Goal: Contribute content: Contribute content

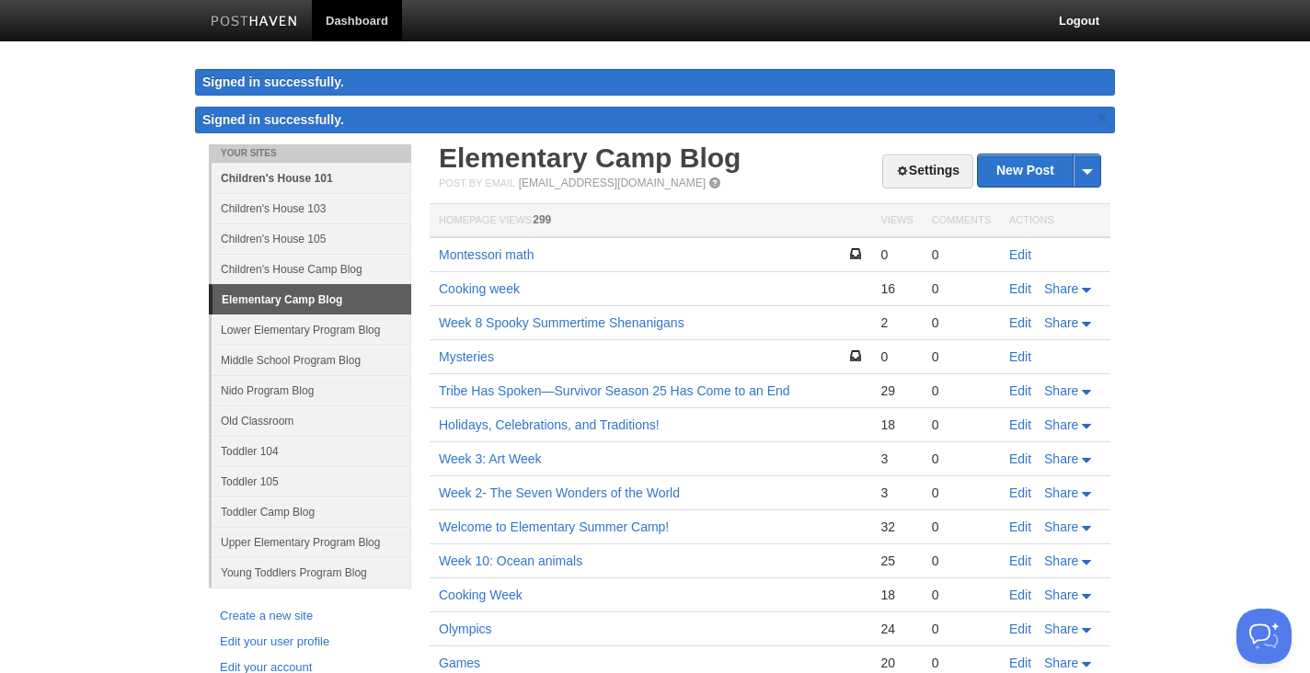
click at [322, 180] on link "Children's House 101" at bounding box center [312, 178] width 200 height 30
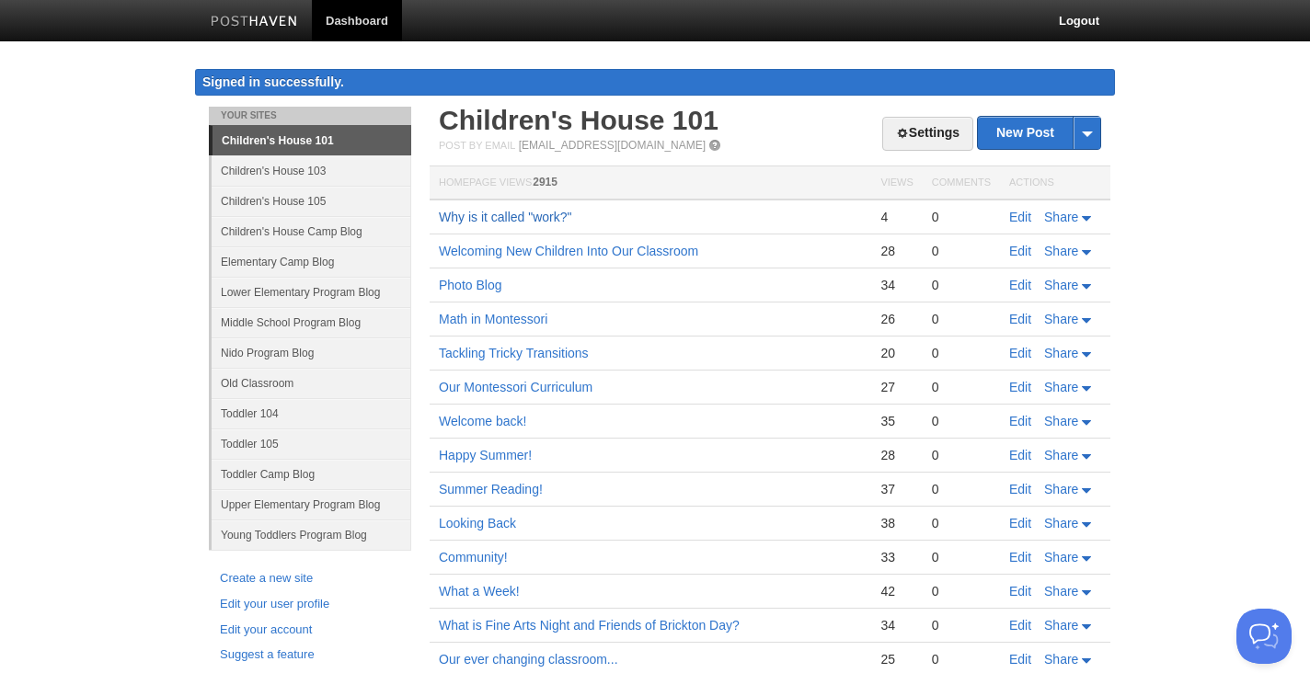
click at [536, 213] on link "Why is it called "work?"" at bounding box center [505, 217] width 133 height 15
click at [287, 171] on link "Children's House 103" at bounding box center [312, 170] width 200 height 30
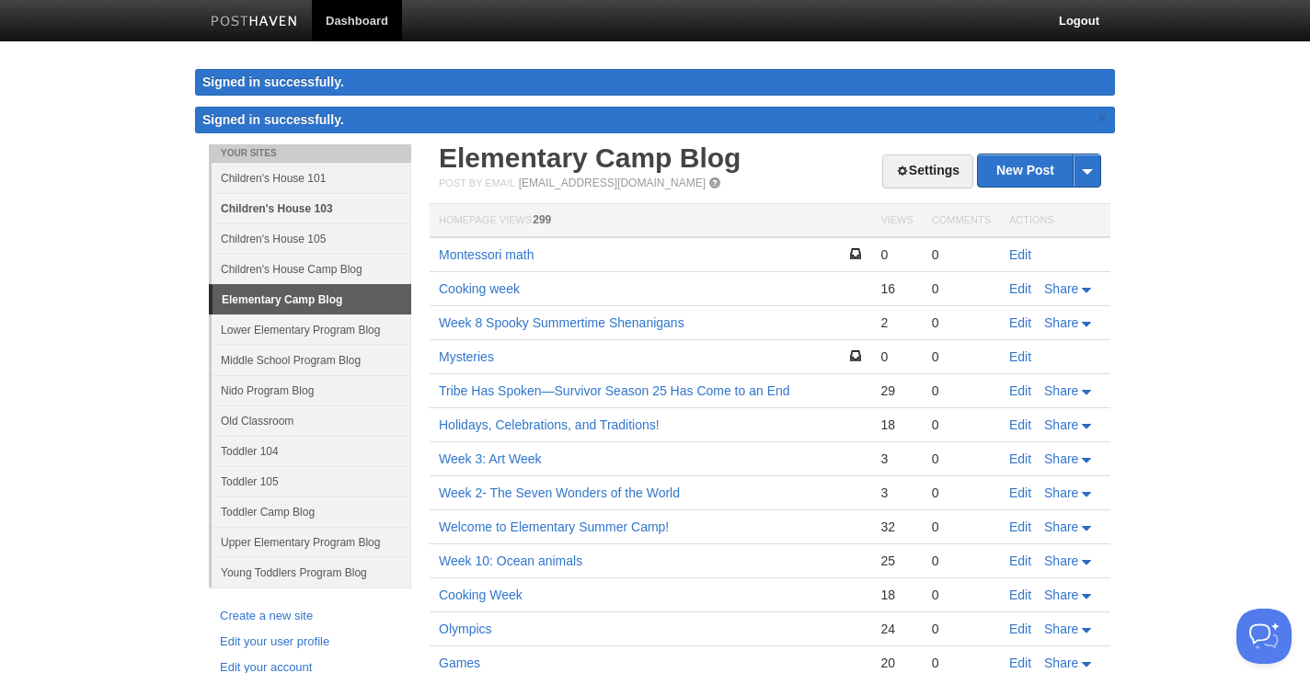
click at [310, 209] on link "Children's House 103" at bounding box center [312, 208] width 200 height 30
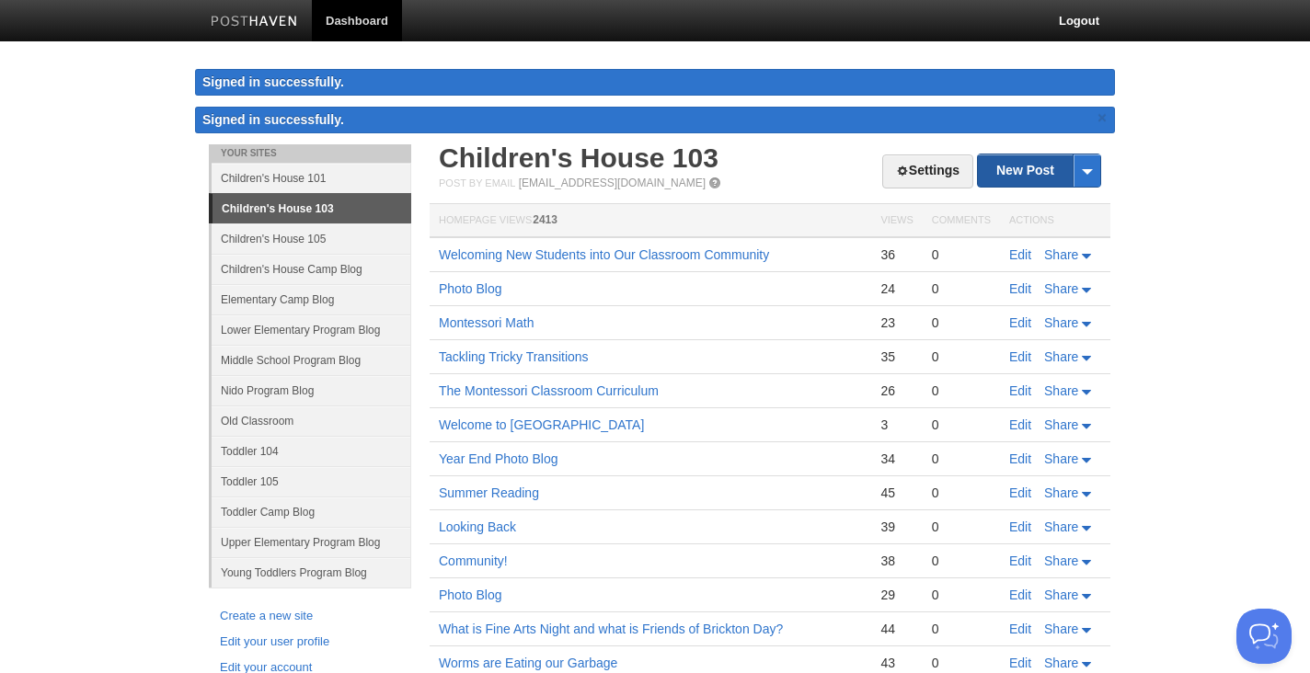
click at [1014, 171] on link "New Post" at bounding box center [1039, 171] width 122 height 32
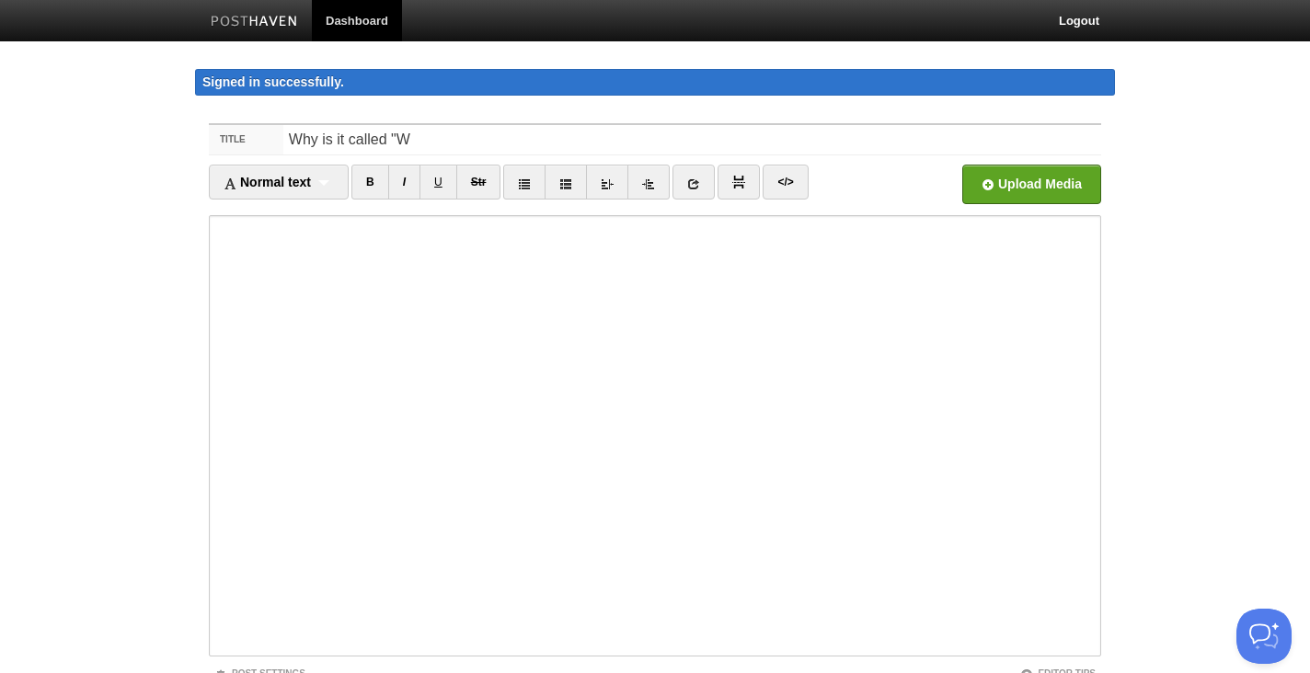
click at [350, 144] on input "Why is it called "W" at bounding box center [692, 139] width 818 height 29
click at [410, 141] on input "Why is it Called "W" at bounding box center [692, 139] width 818 height 29
type input "Why is it Called "Work"?"
click at [1002, 180] on input "file" at bounding box center [476, 190] width 1393 height 94
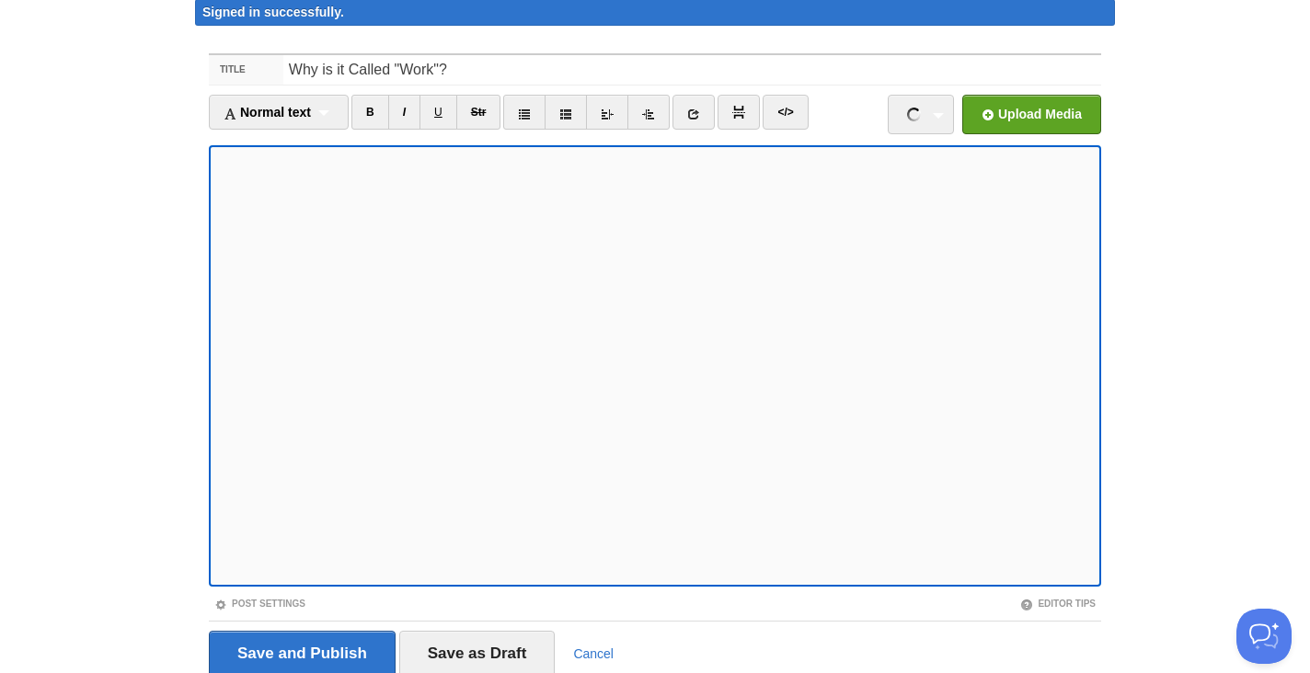
scroll to position [142, 0]
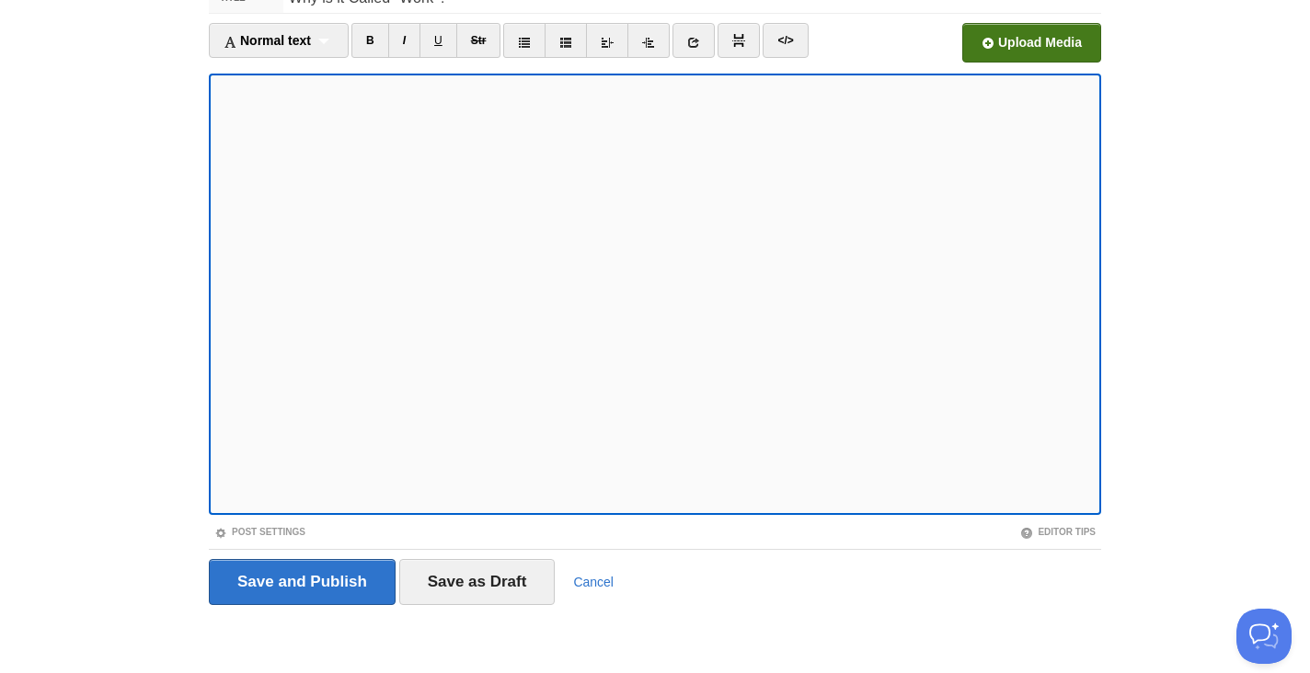
click at [1045, 40] on input "file" at bounding box center [476, 48] width 1393 height 94
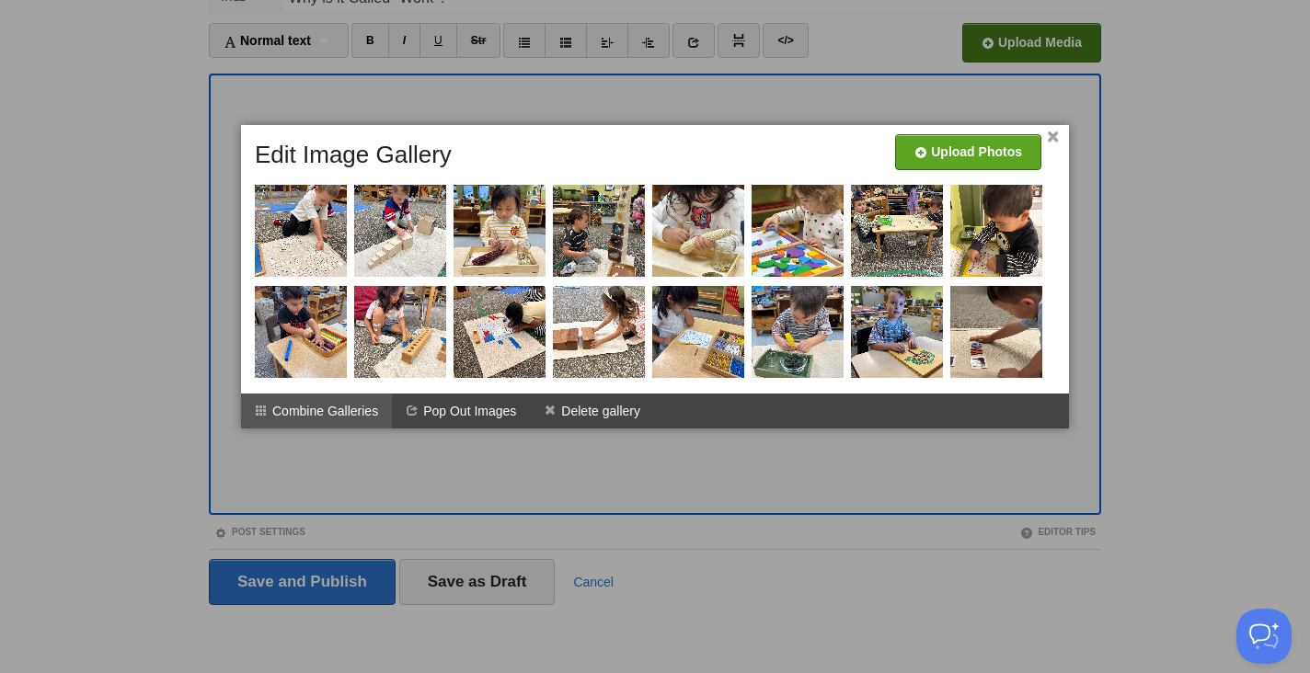
click at [361, 408] on li "Combine Galleries" at bounding box center [316, 411] width 151 height 35
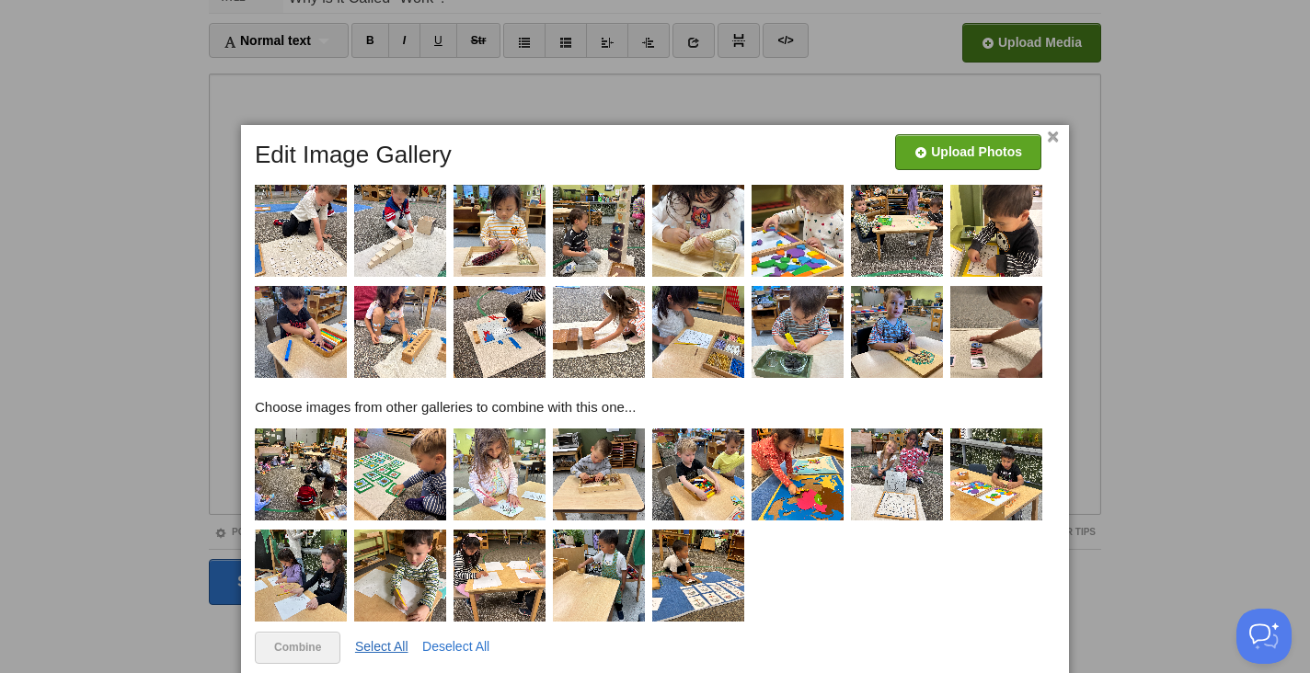
click at [389, 645] on link "Select All" at bounding box center [381, 646] width 53 height 15
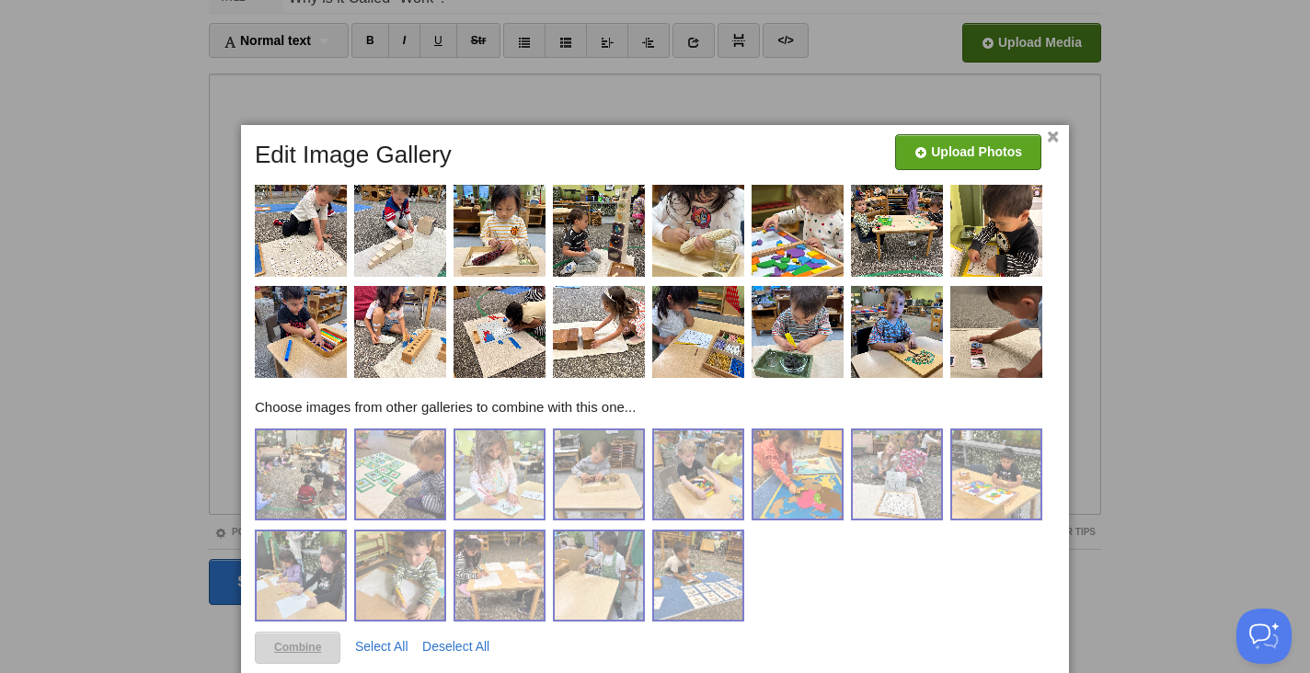
click at [309, 644] on link "Combine" at bounding box center [298, 648] width 86 height 32
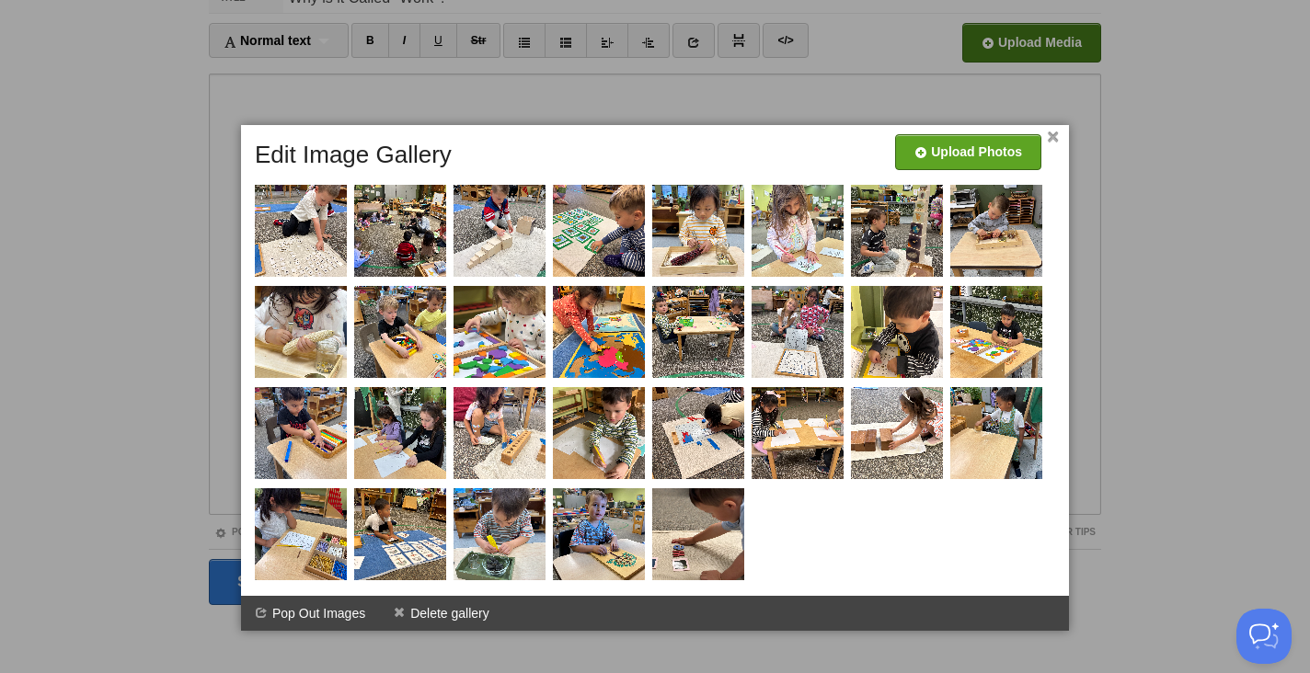
click at [1059, 134] on div "× Upload Photos Edit Image Gallery Combine Galleries" at bounding box center [655, 378] width 828 height 506
click at [1053, 134] on link "×" at bounding box center [1053, 137] width 12 height 10
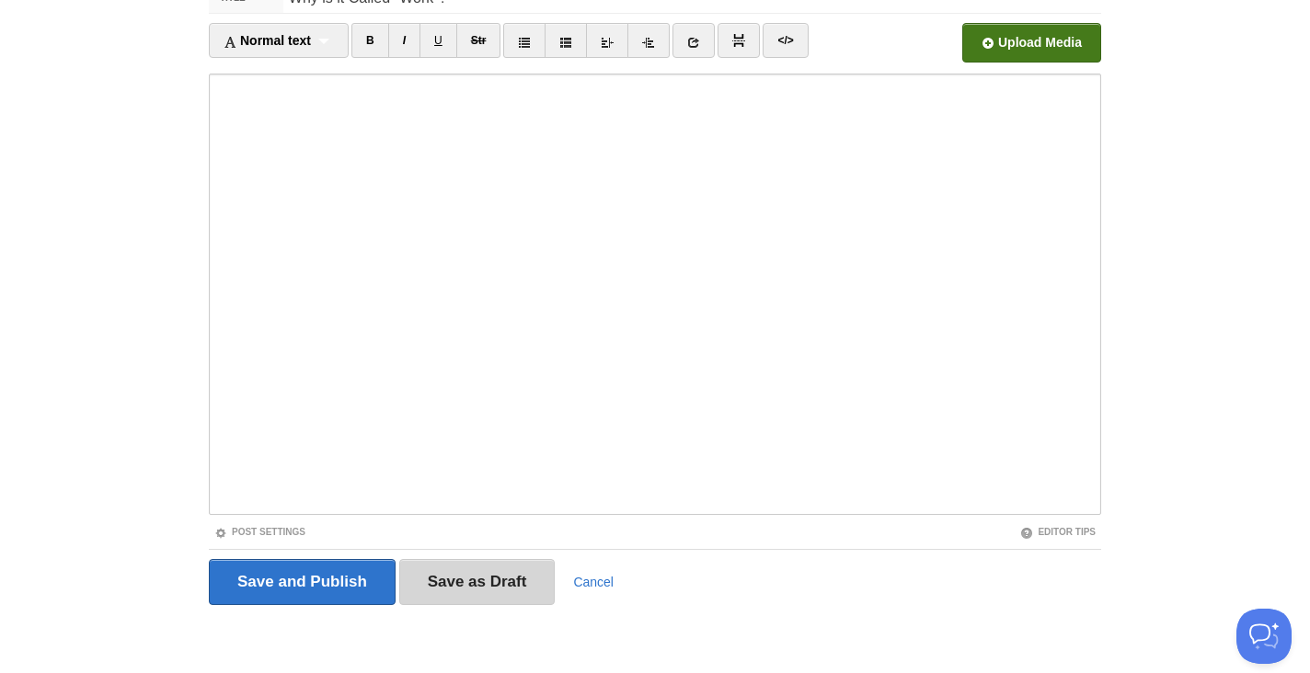
click at [477, 577] on input "Save as Draft" at bounding box center [477, 582] width 156 height 46
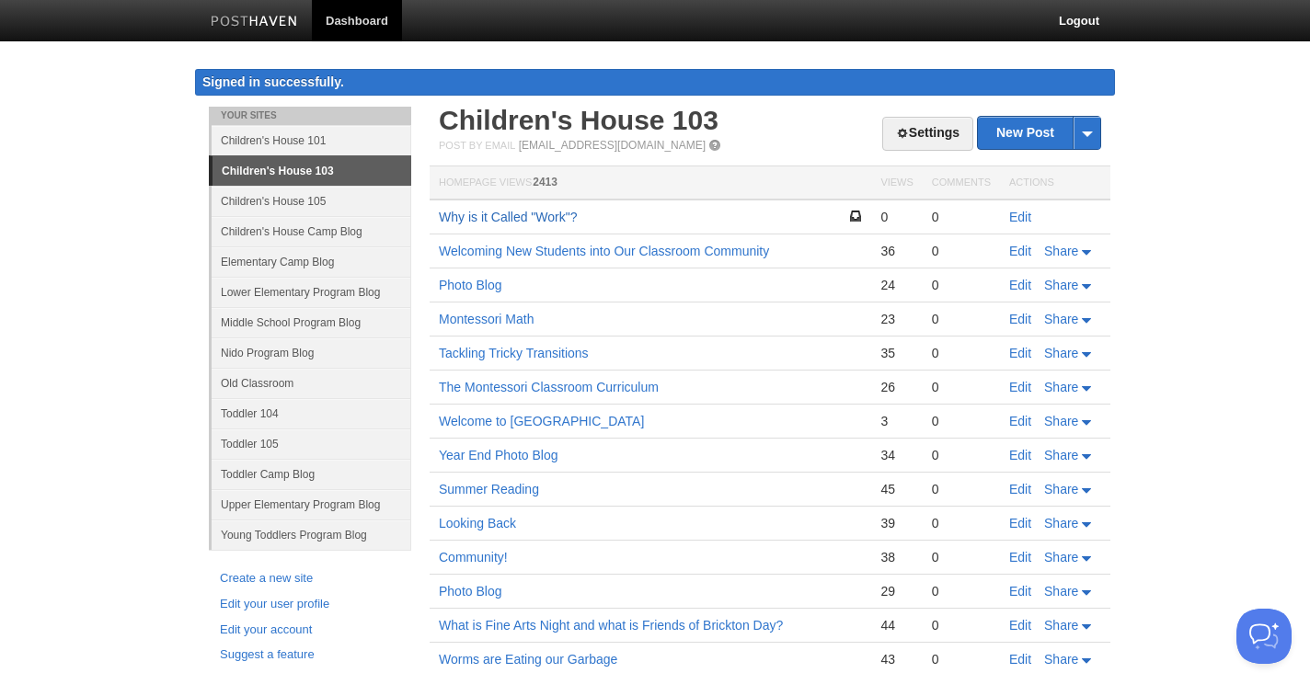
click at [535, 214] on link "Why is it Called "Work"?" at bounding box center [508, 217] width 139 height 15
